Goal: Task Accomplishment & Management: Use online tool/utility

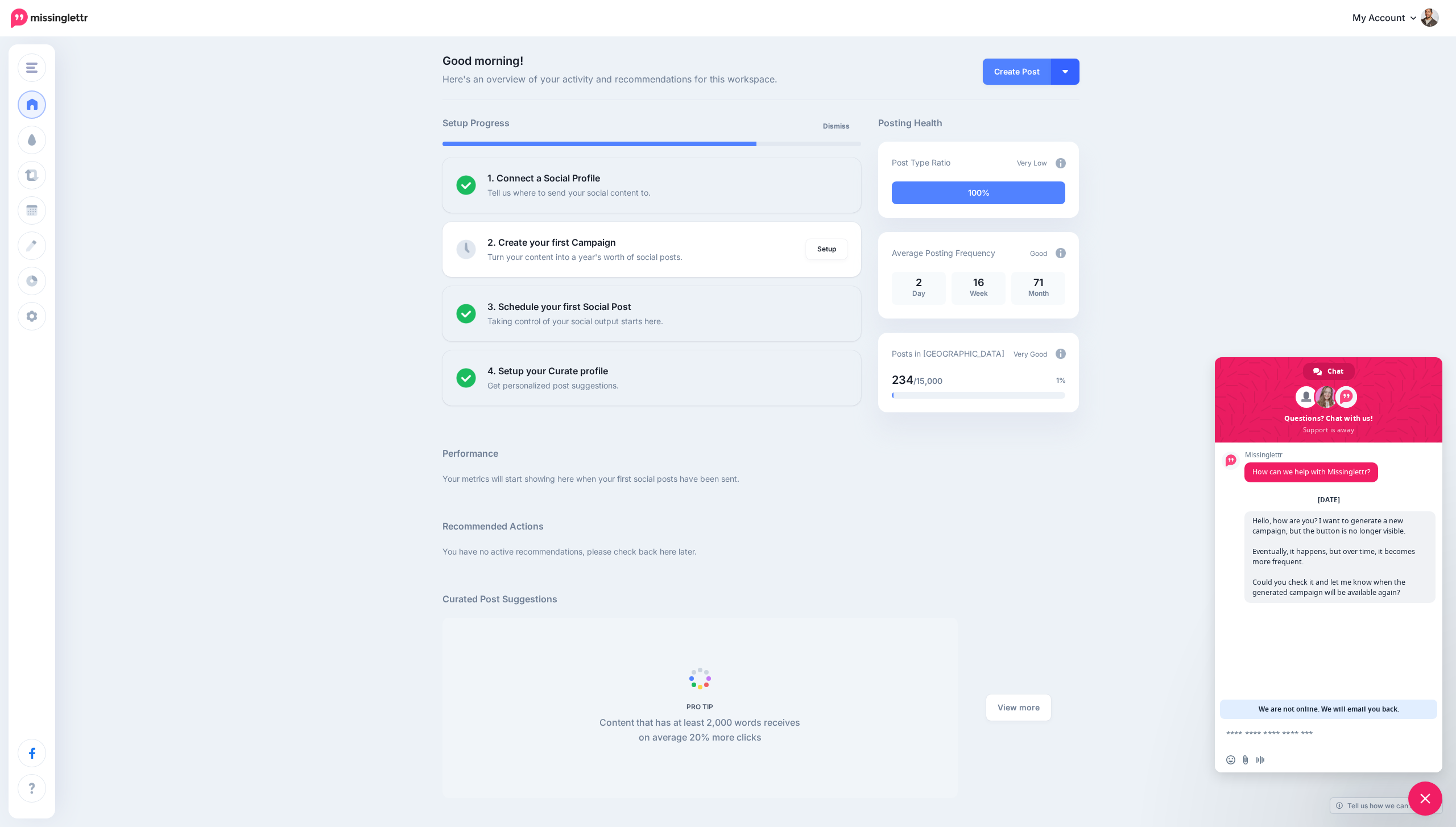
click at [1078, 60] on button "button" at bounding box center [1066, 71] width 28 height 26
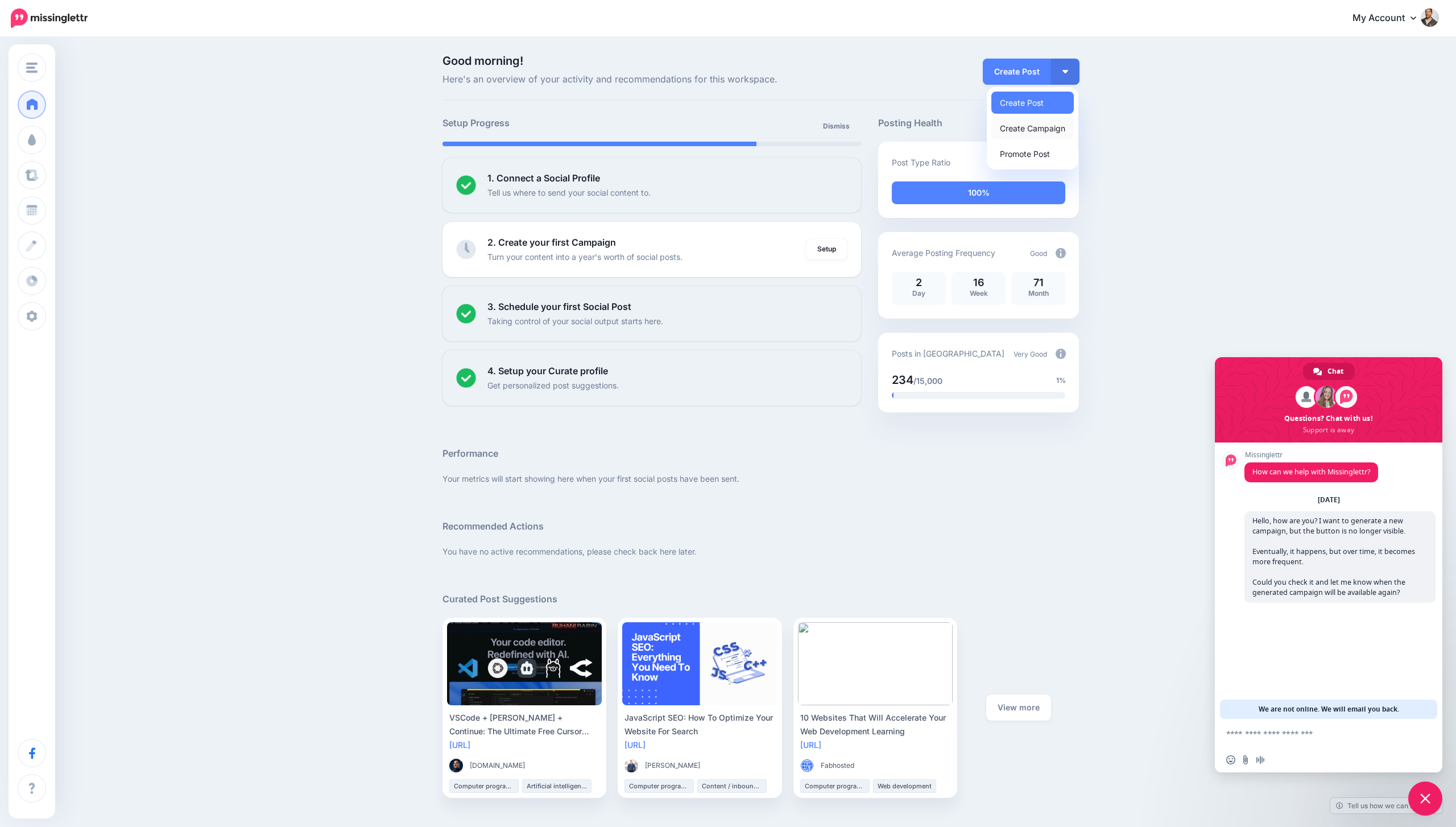
click at [1028, 124] on link "Create Campaign" at bounding box center [1032, 128] width 82 height 22
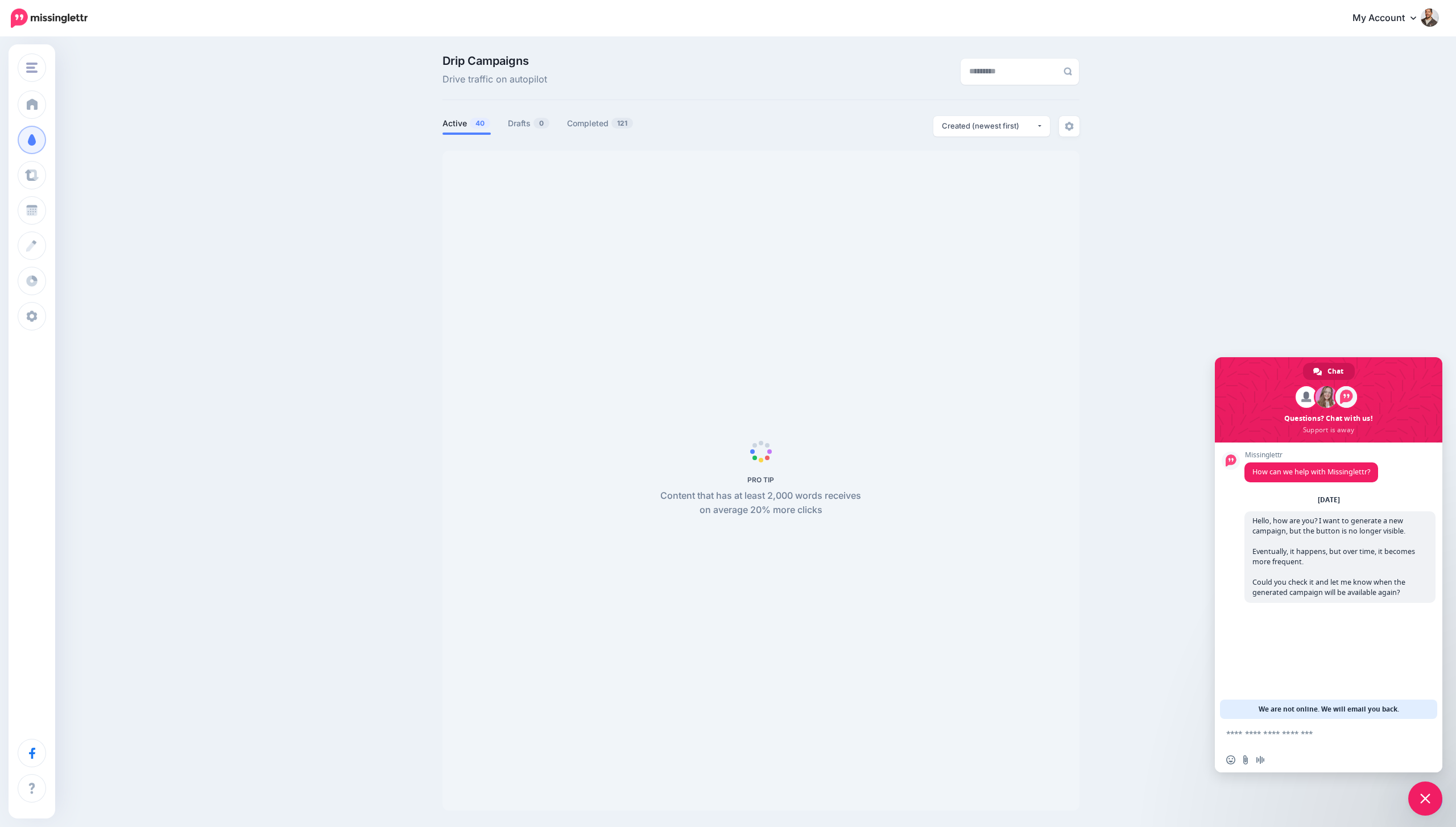
click at [1432, 790] on span "Close chat" at bounding box center [1426, 798] width 34 height 34
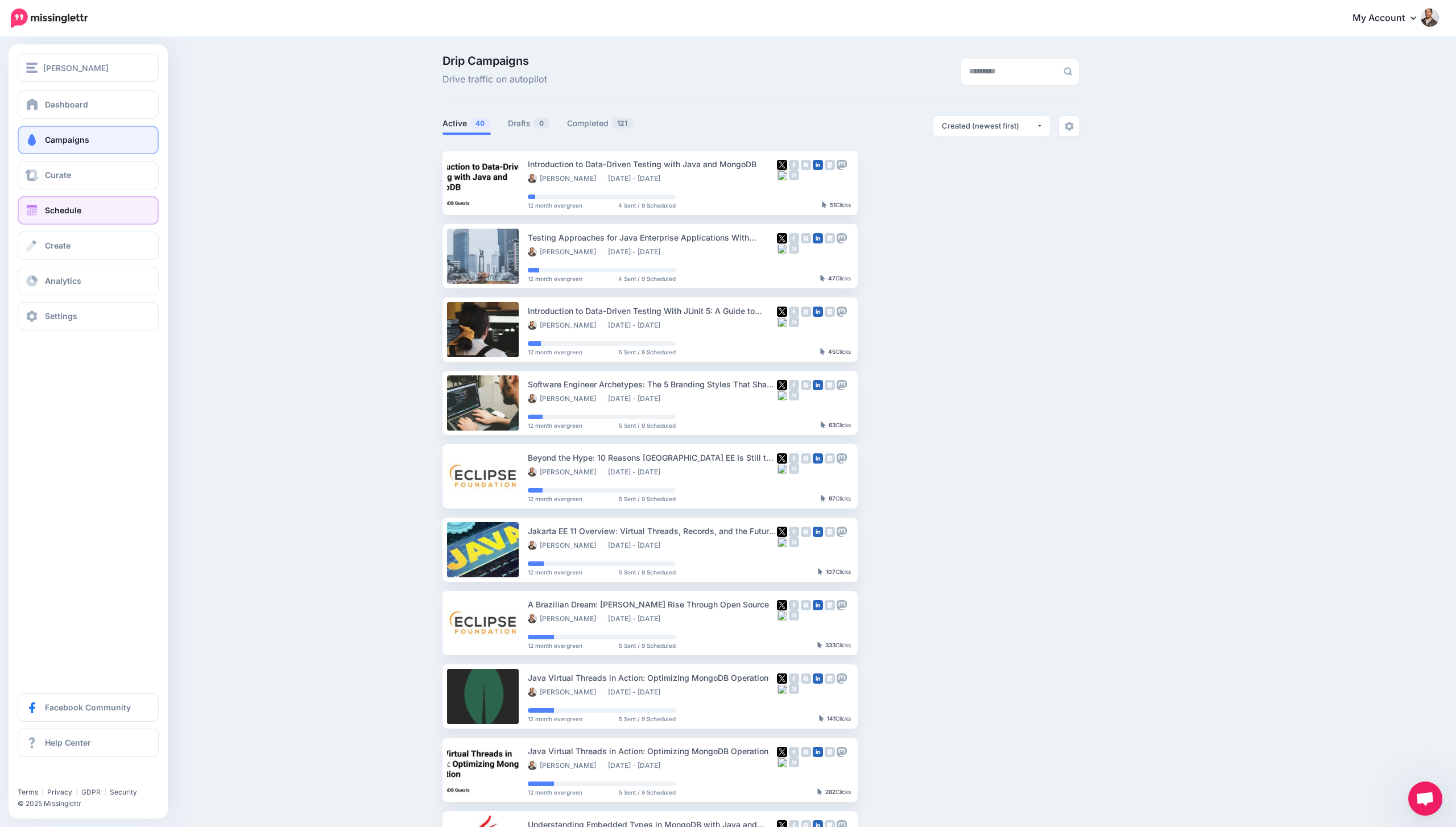
click at [46, 202] on link "Schedule" at bounding box center [88, 210] width 141 height 28
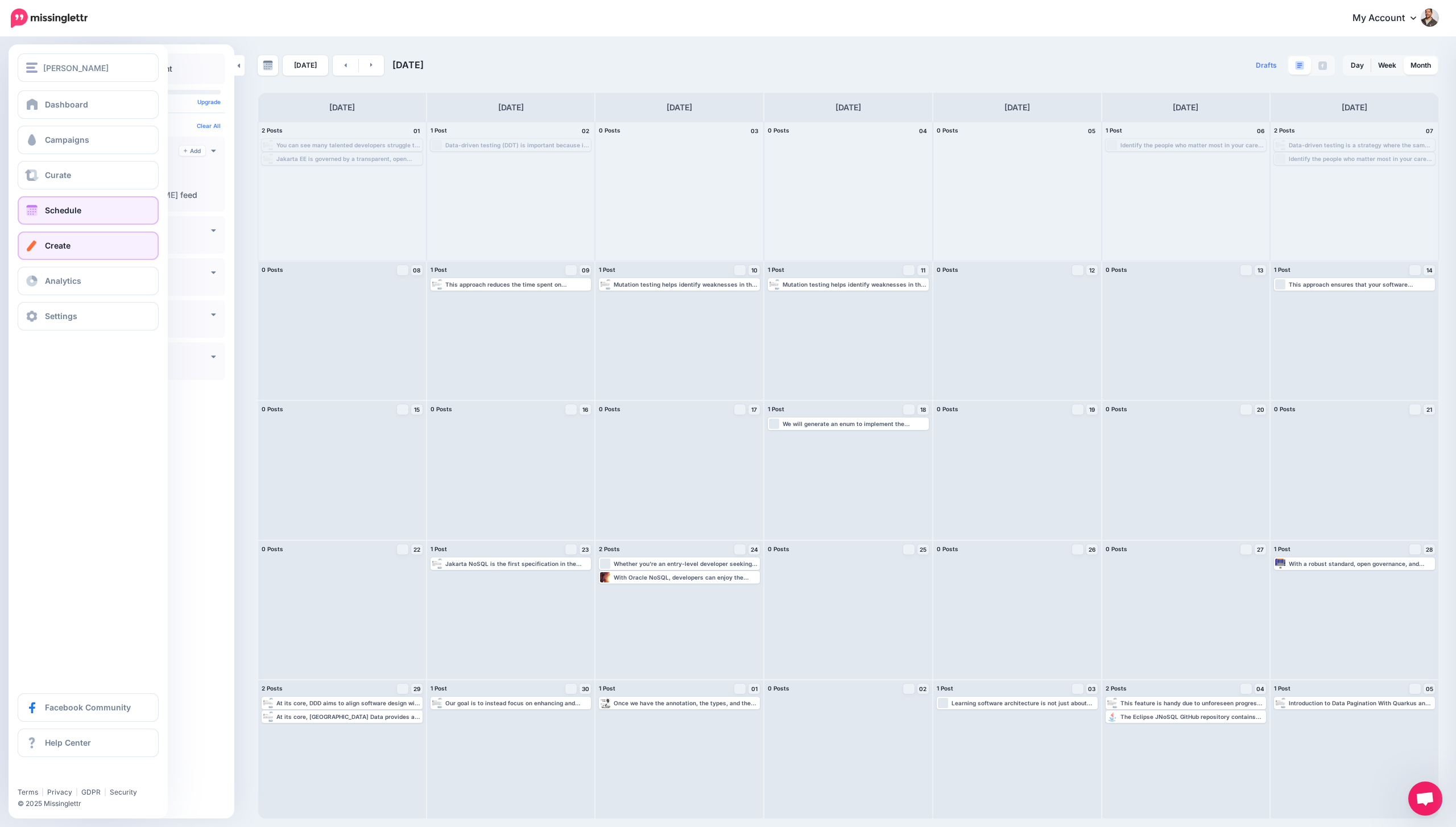
click at [70, 255] on link "Create" at bounding box center [88, 246] width 141 height 28
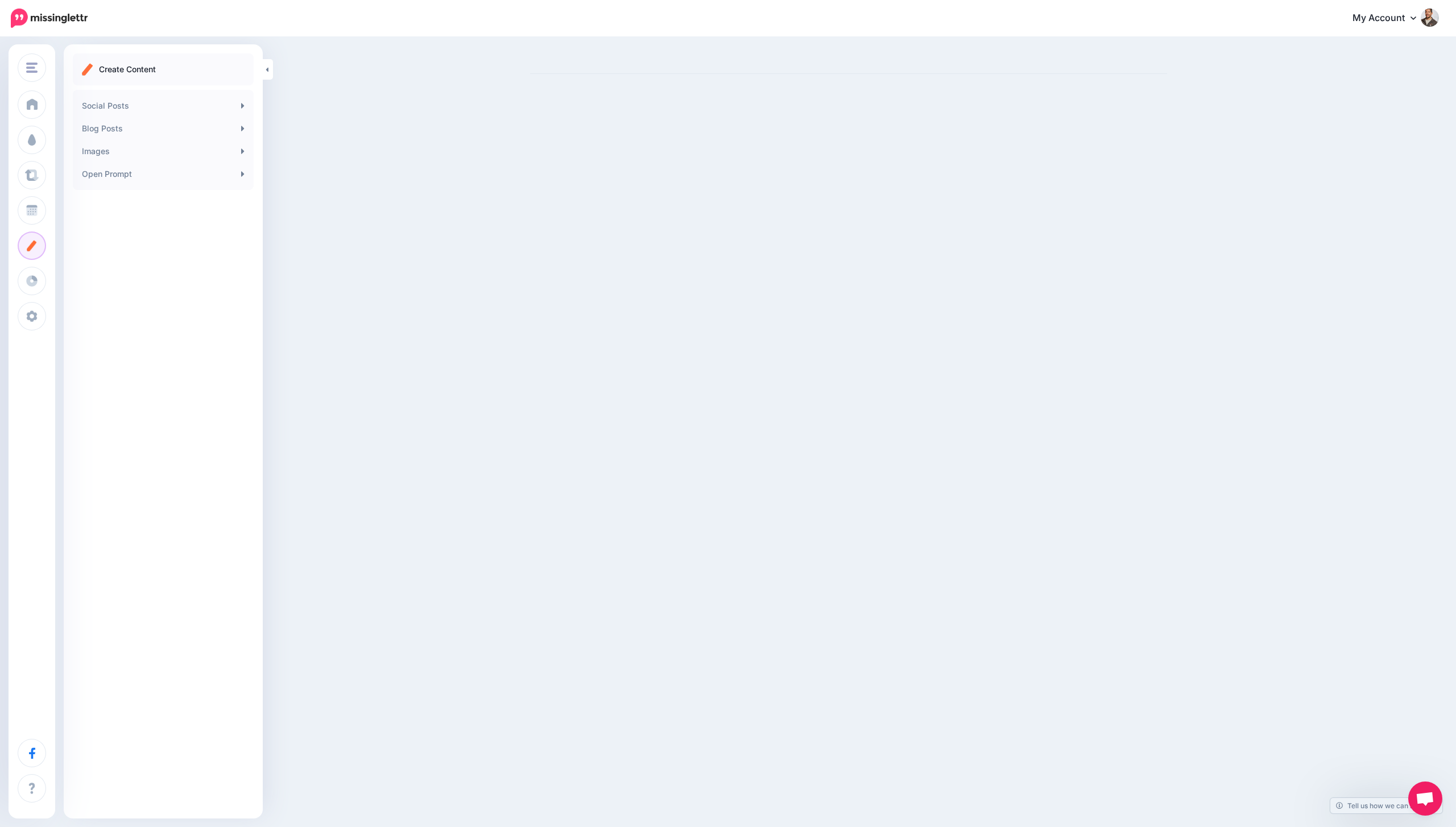
click at [1424, 796] on span "Open chat" at bounding box center [1425, 800] width 19 height 16
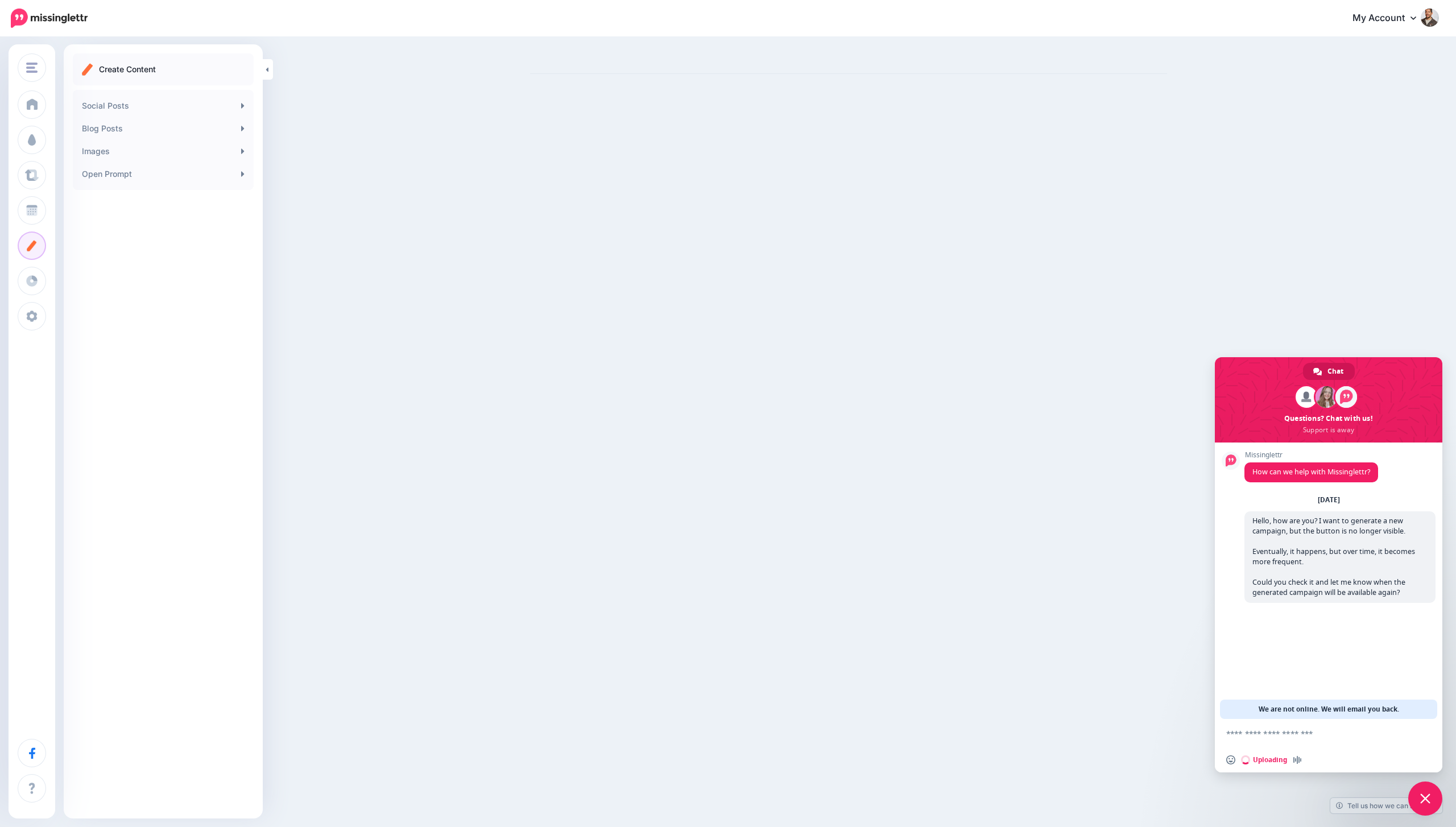
click at [1287, 734] on textarea "Compose your message..." at bounding box center [1316, 734] width 180 height 10
type textarea "**"
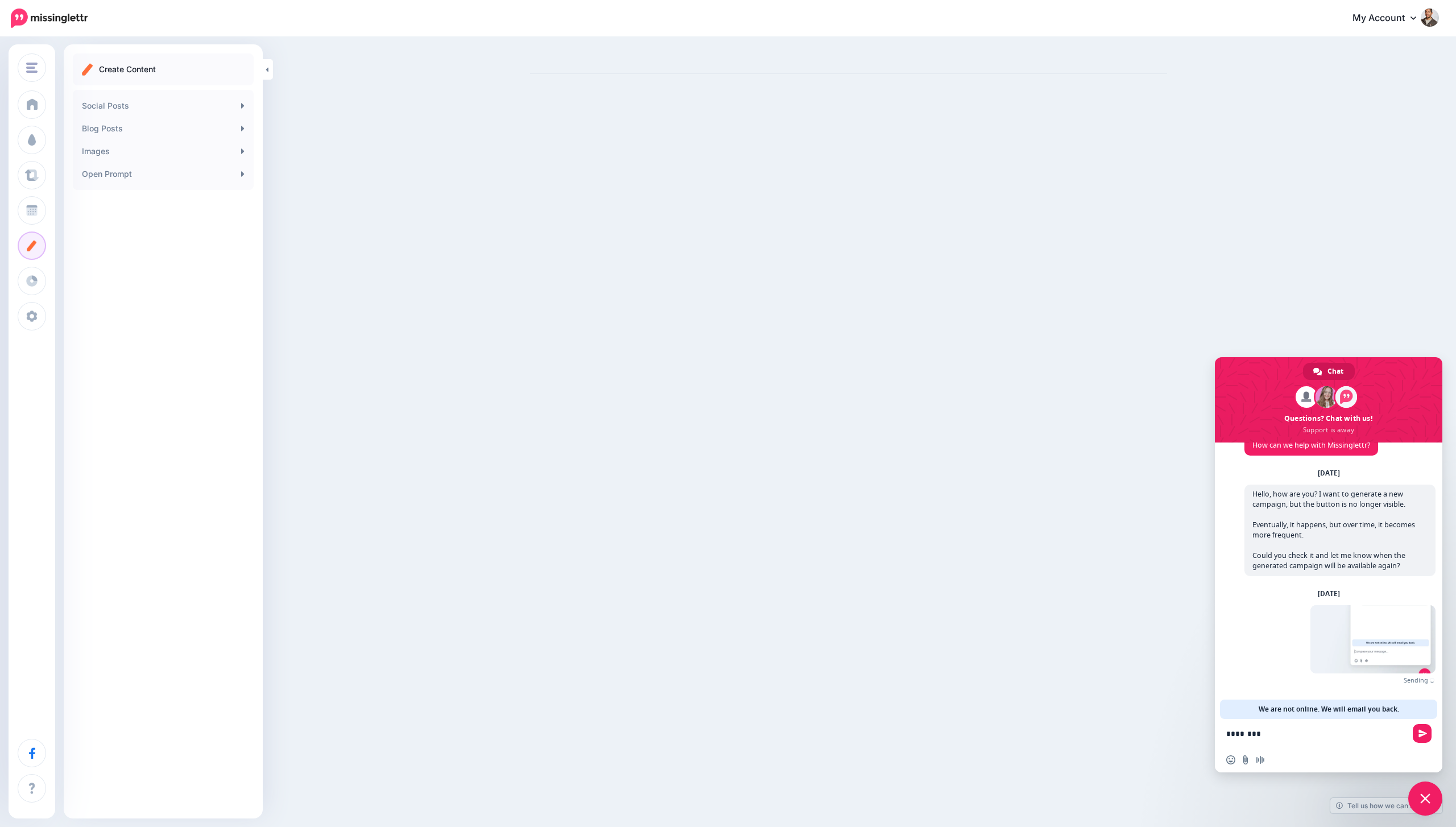
scroll to position [13, 0]
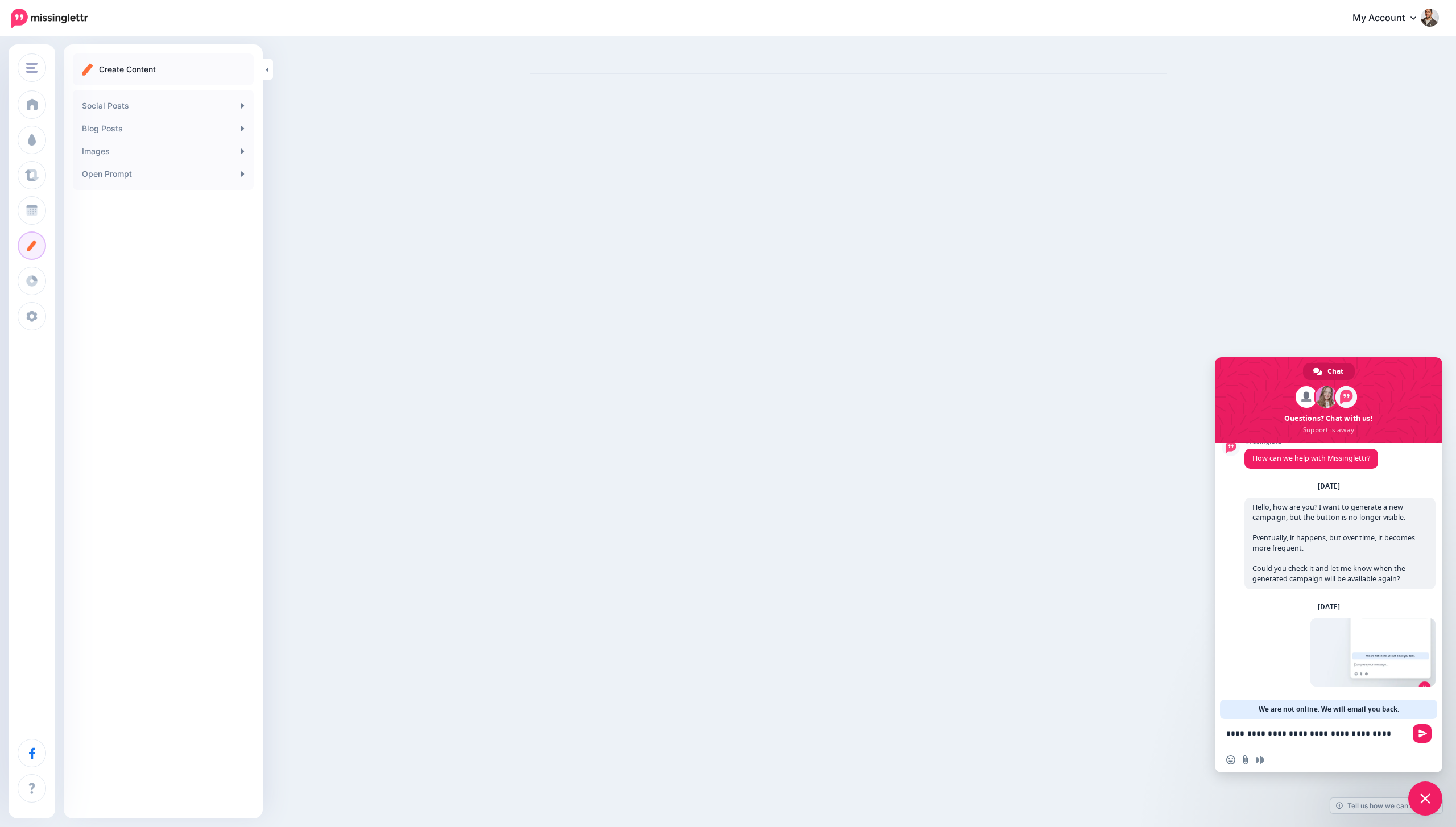
type textarea "**********"
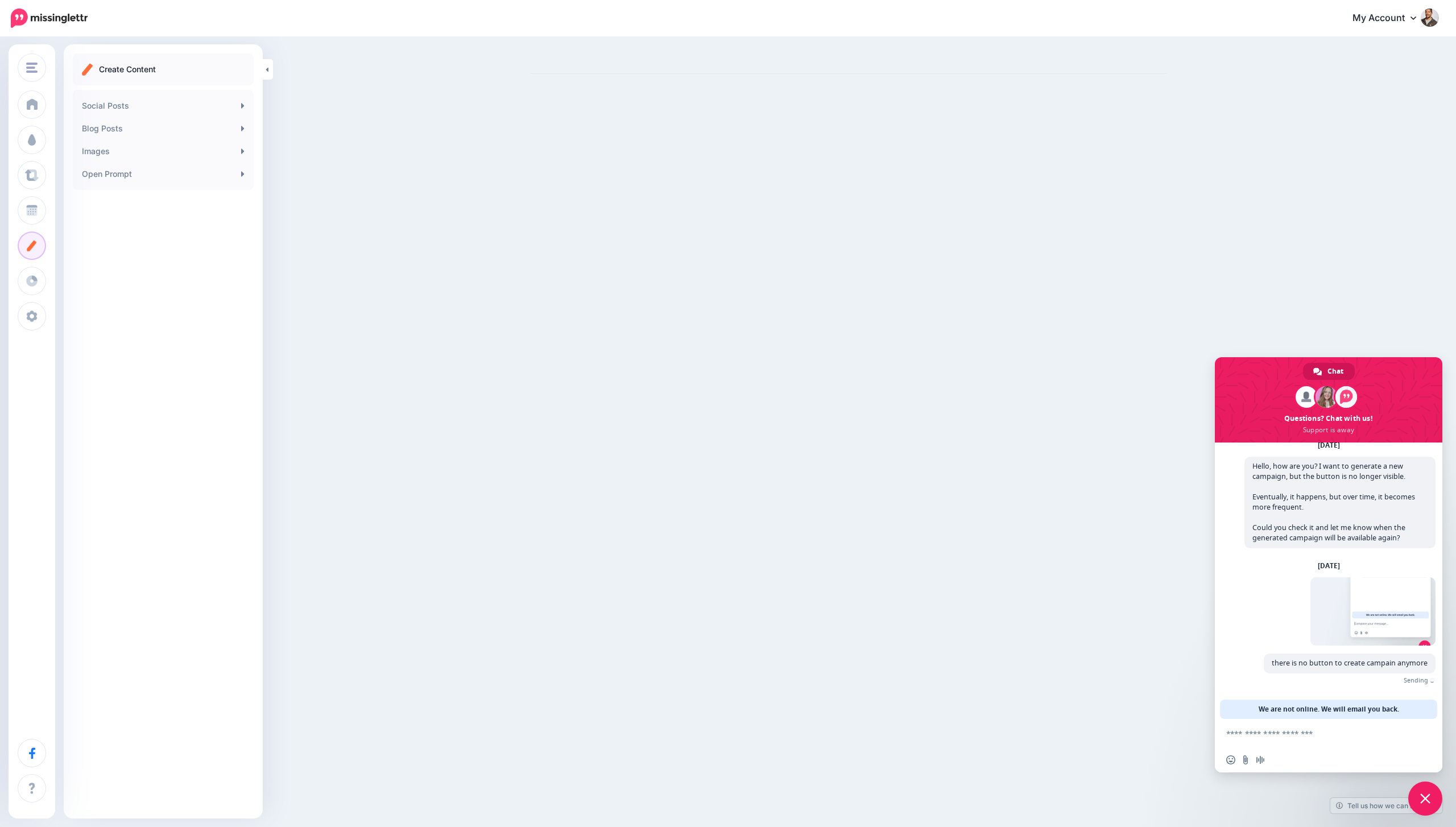
scroll to position [37, 0]
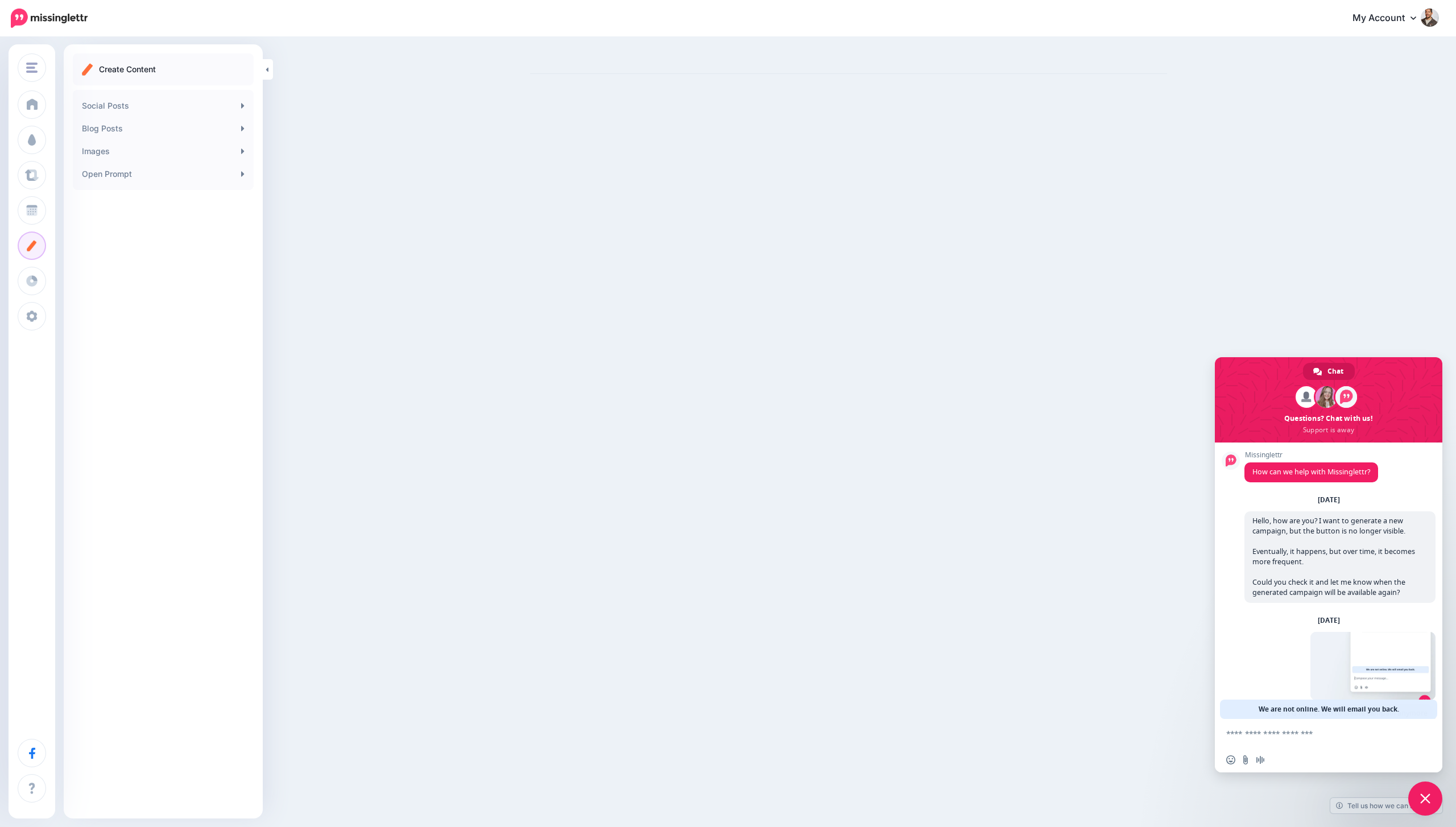
scroll to position [37, 0]
